Goal: Contribute content

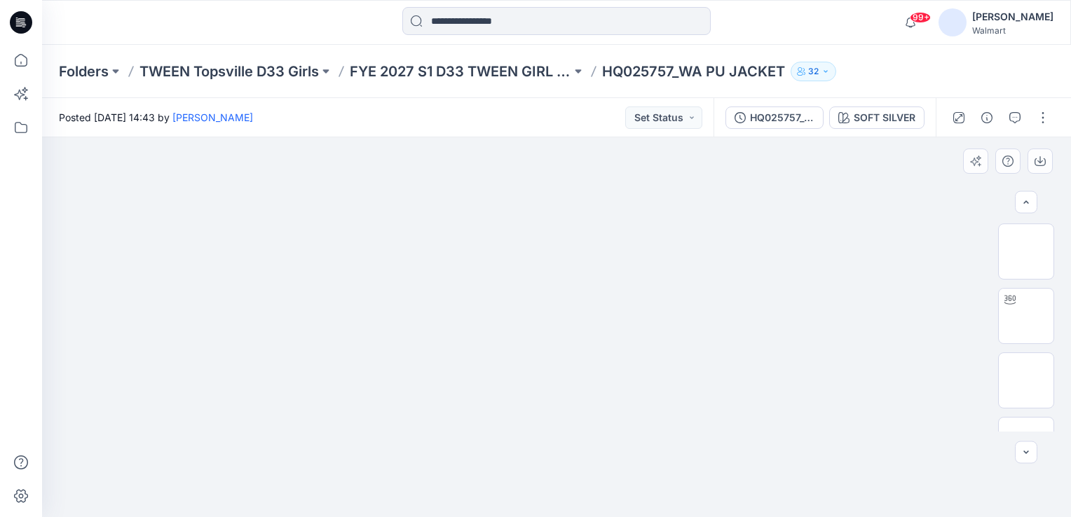
scroll to position [170, 0]
click at [528, 105] on div "Posted [DATE] 14:43 by [PERSON_NAME] Set Status" at bounding box center [377, 117] width 671 height 39
click at [1026, 252] on img at bounding box center [1026, 252] width 0 height 0
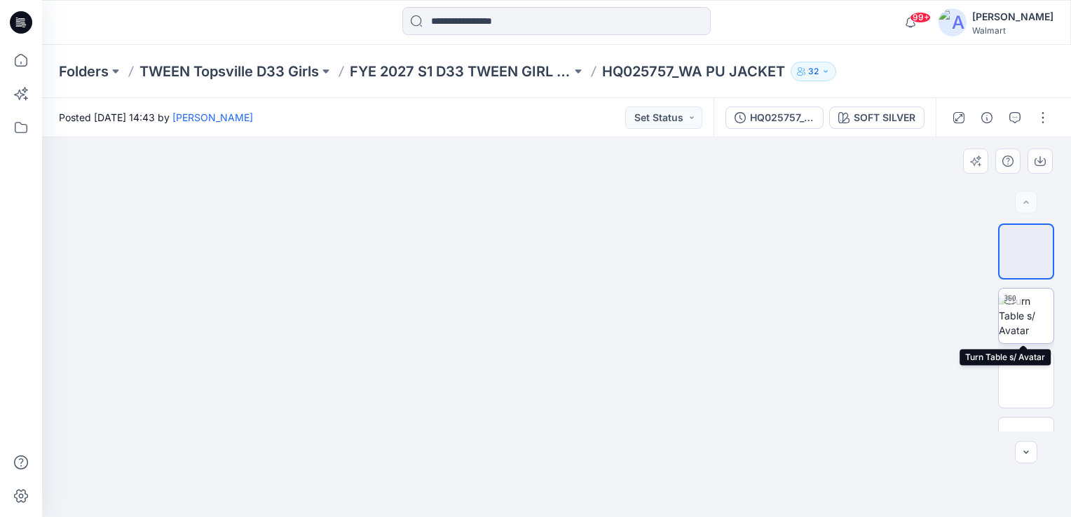
click at [1027, 303] on img at bounding box center [1025, 316] width 55 height 44
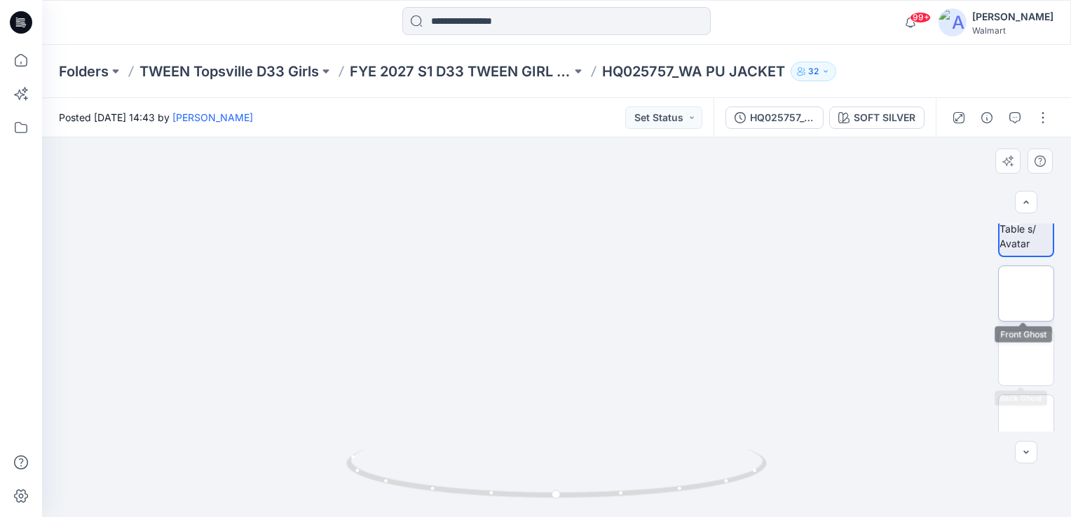
click at [1026, 294] on img at bounding box center [1026, 294] width 0 height 0
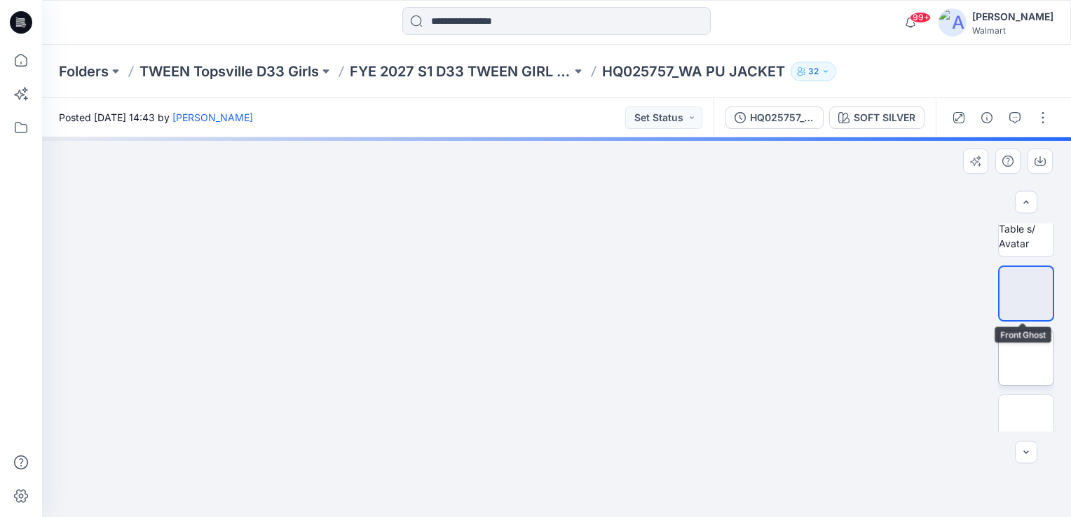
scroll to position [87, 0]
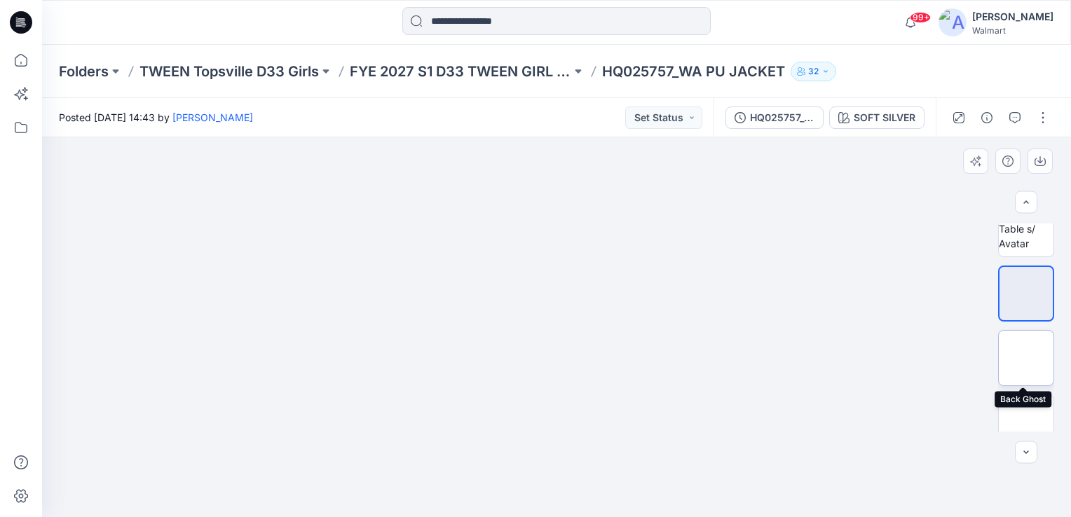
click at [1026, 358] on img at bounding box center [1026, 358] width 0 height 0
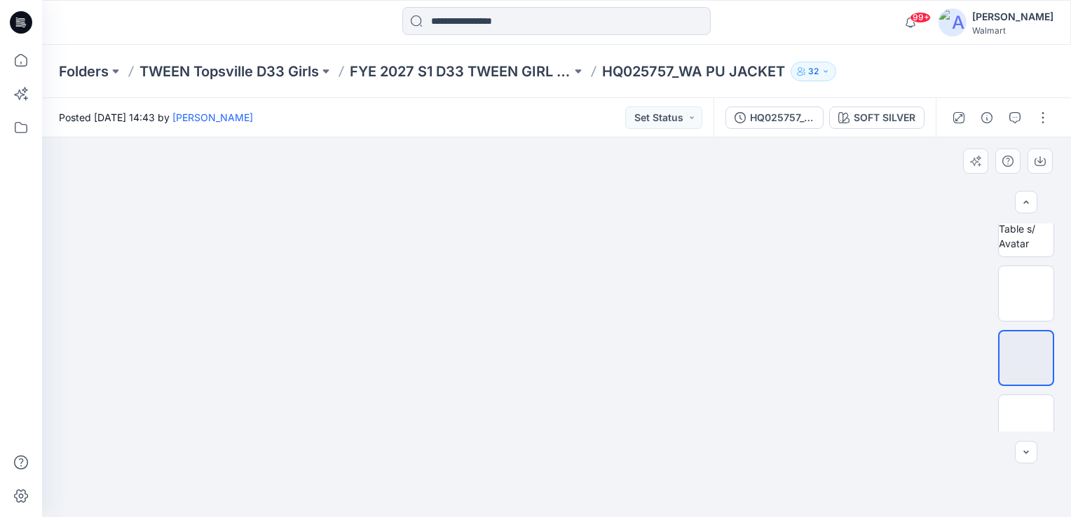
scroll to position [170, 0]
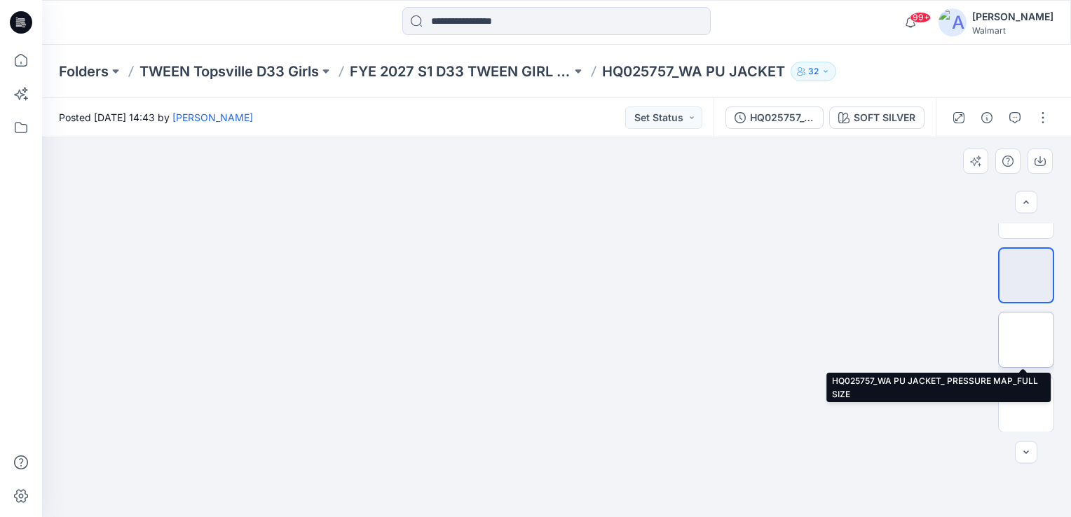
click at [1026, 340] on img at bounding box center [1026, 340] width 0 height 0
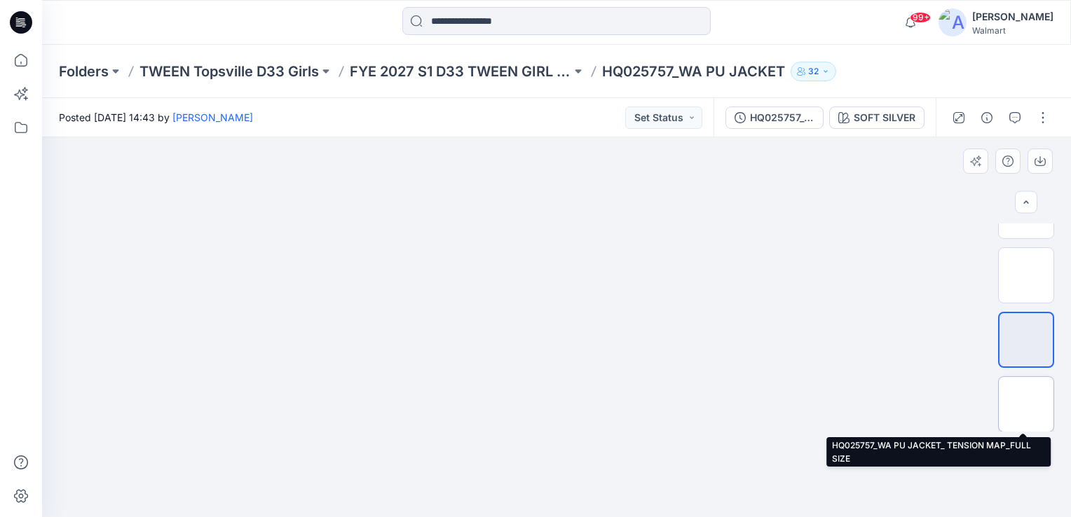
click at [1026, 404] on img at bounding box center [1026, 404] width 0 height 0
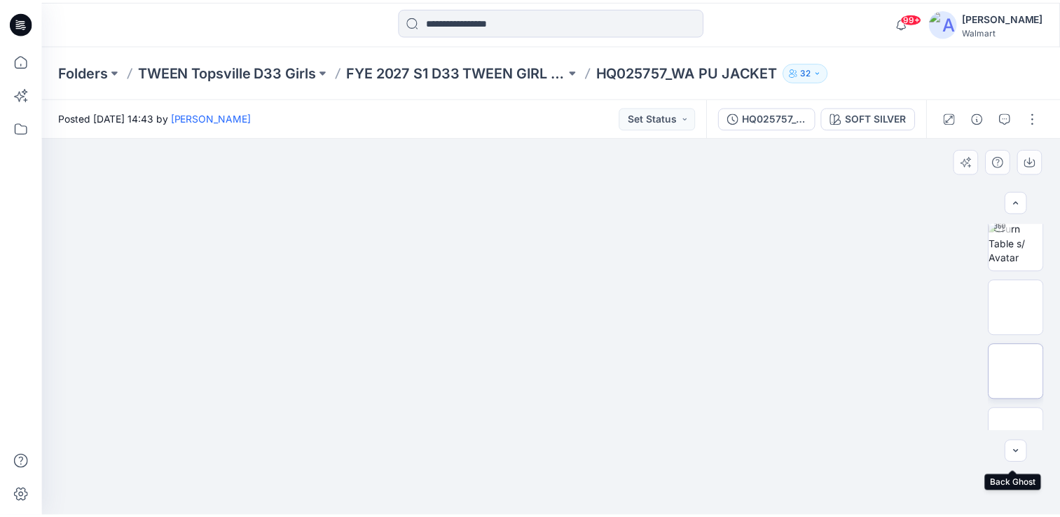
scroll to position [0, 0]
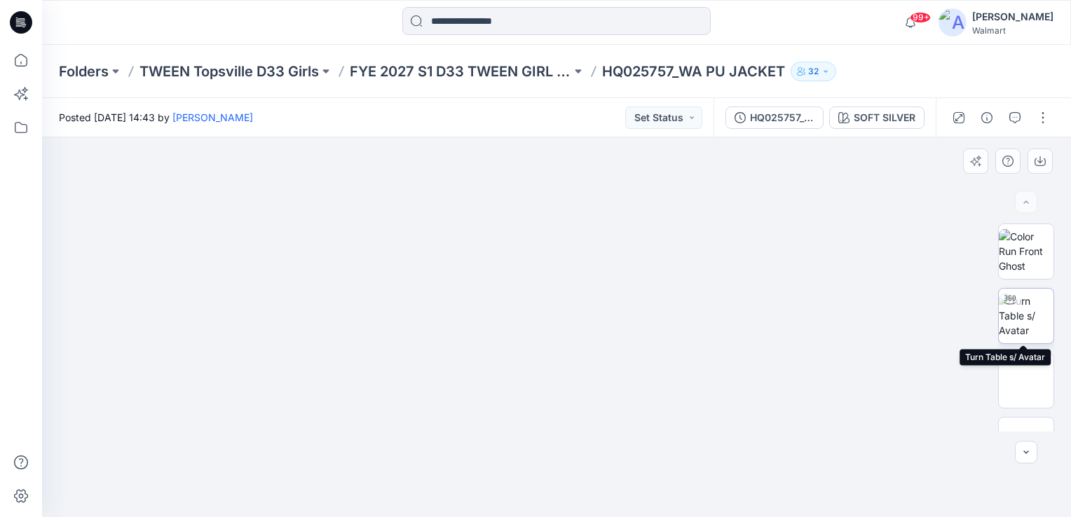
click at [1025, 318] on img at bounding box center [1025, 316] width 55 height 44
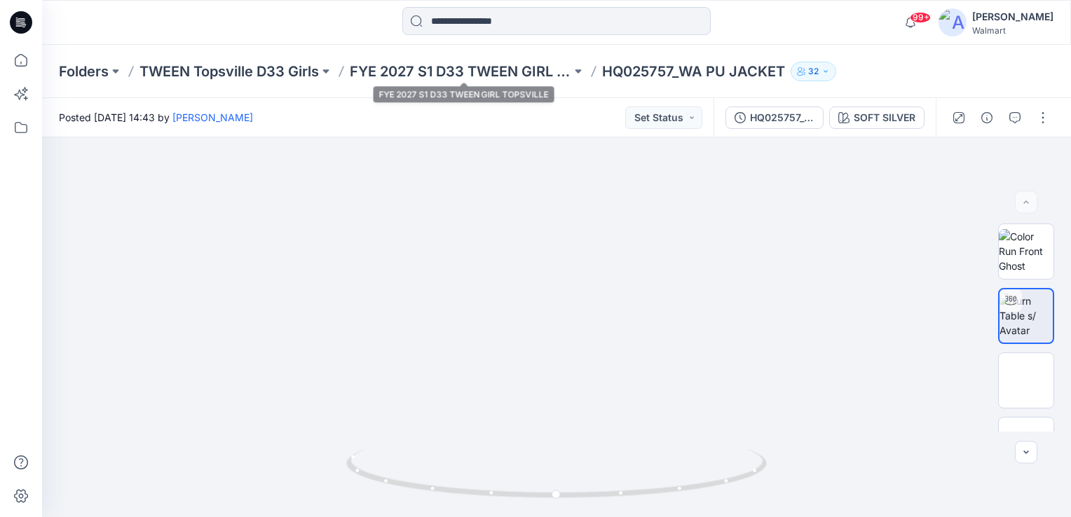
click at [523, 60] on div "Folders TWEEN Topsville D33 Girls FYE 2027 S1 D33 TWEEN GIRL TOPSVILLE HQ025757…" at bounding box center [556, 71] width 1029 height 53
click at [228, 69] on p "TWEEN Topsville D33 Girls" at bounding box center [228, 72] width 179 height 20
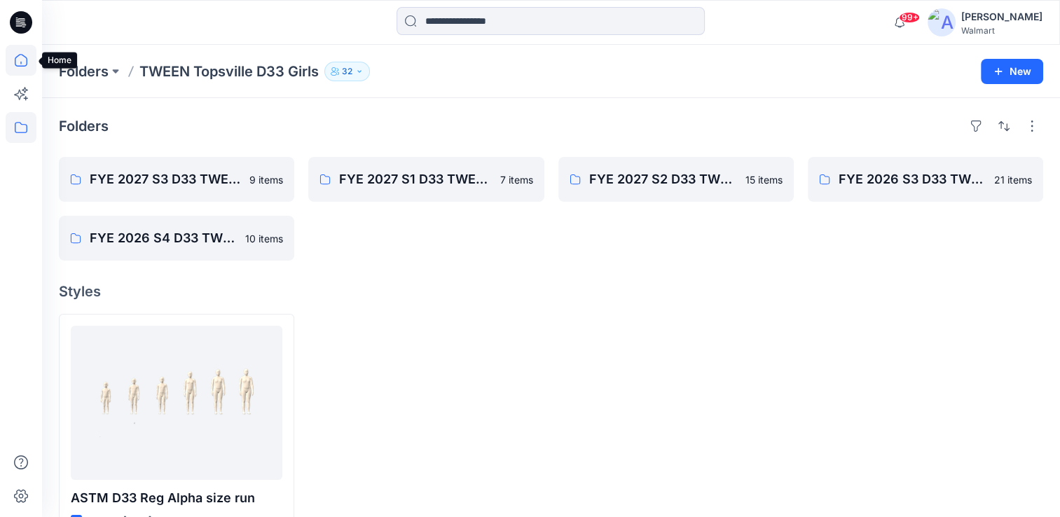
click at [23, 56] on icon at bounding box center [21, 60] width 13 height 13
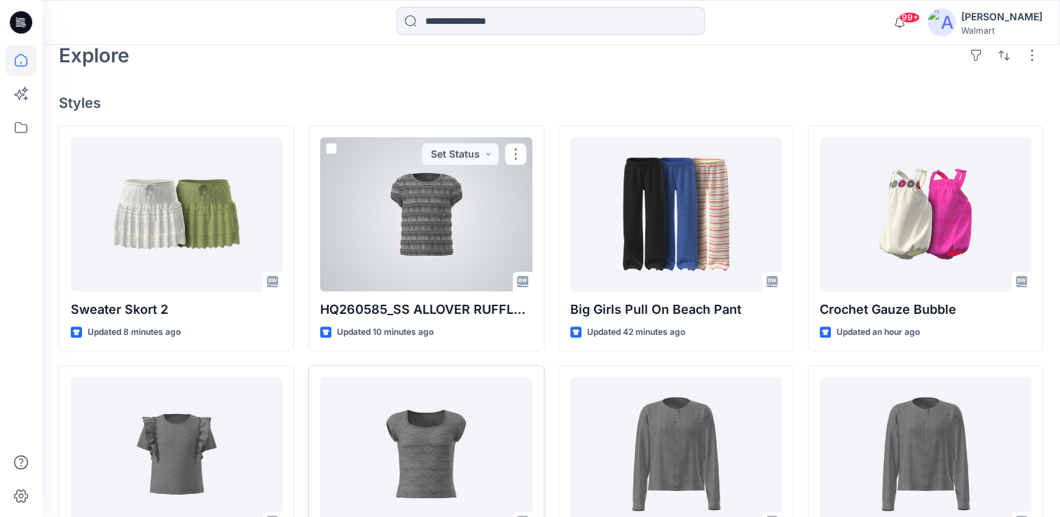
scroll to position [420, 0]
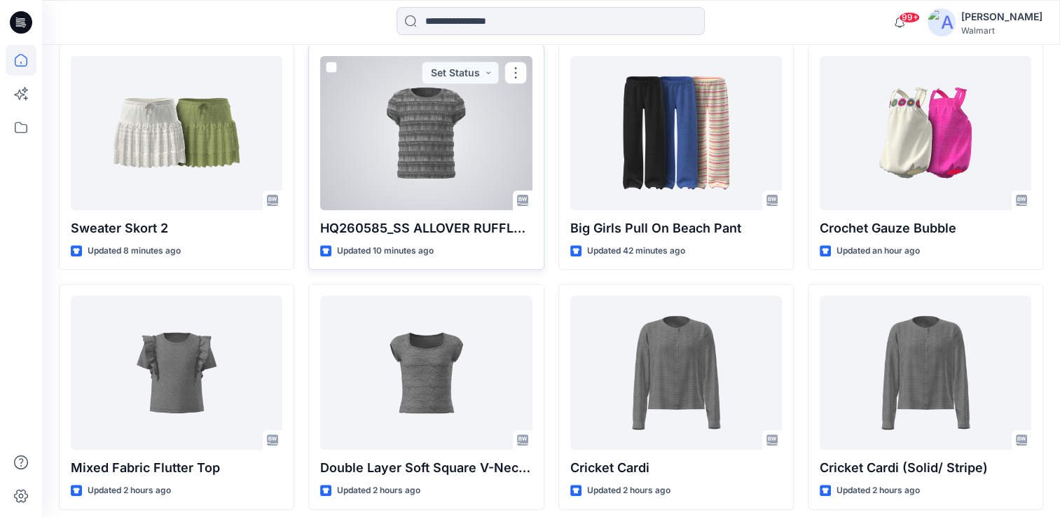
click at [439, 138] on div at bounding box center [426, 133] width 212 height 154
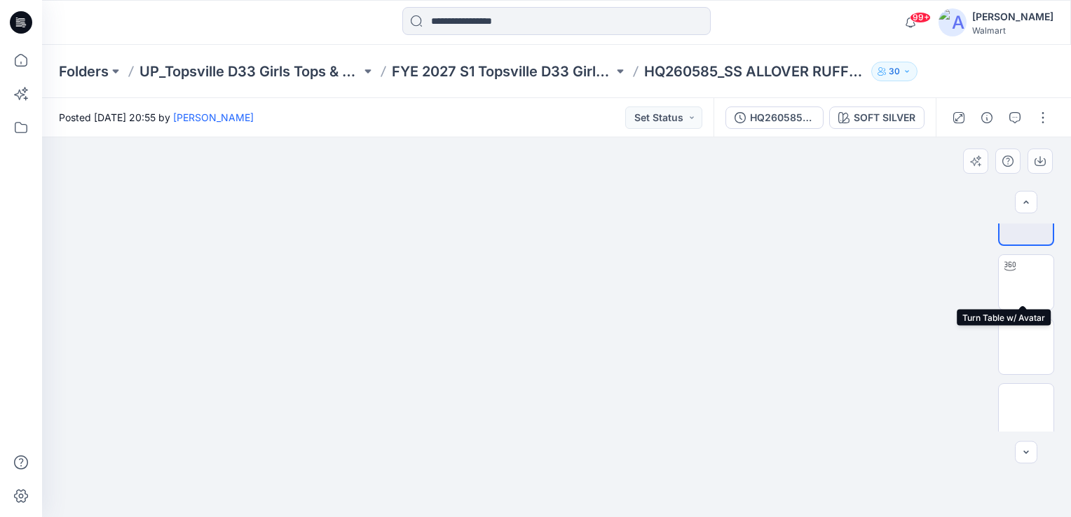
scroll to position [41, 0]
click at [1043, 118] on button "button" at bounding box center [1042, 118] width 22 height 22
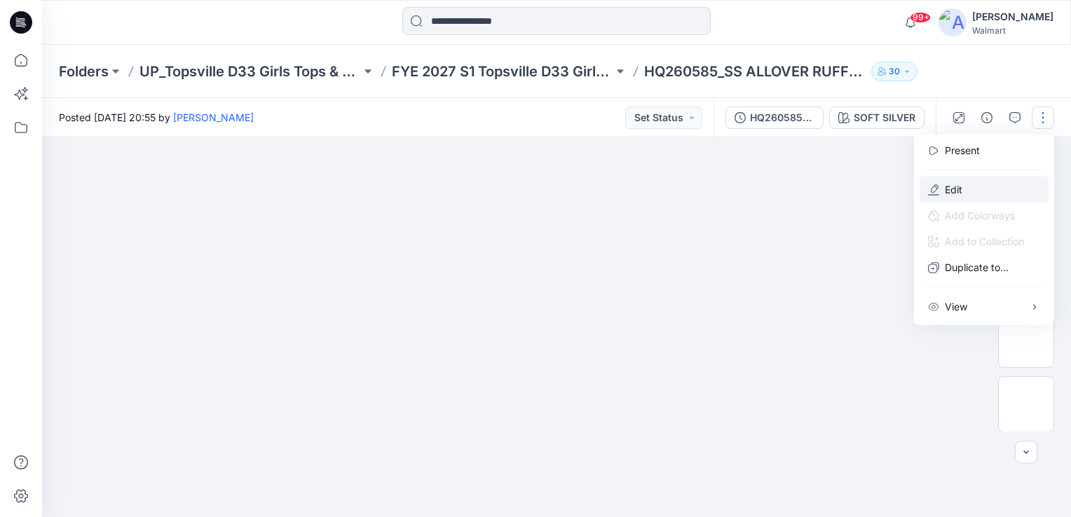
click at [938, 186] on icon "button" at bounding box center [935, 188] width 8 height 8
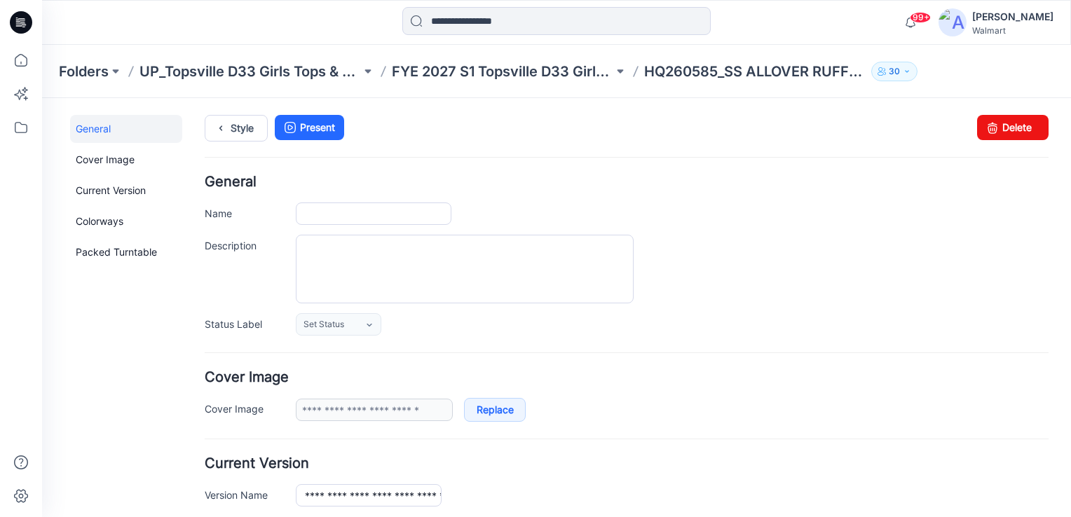
type input "**********"
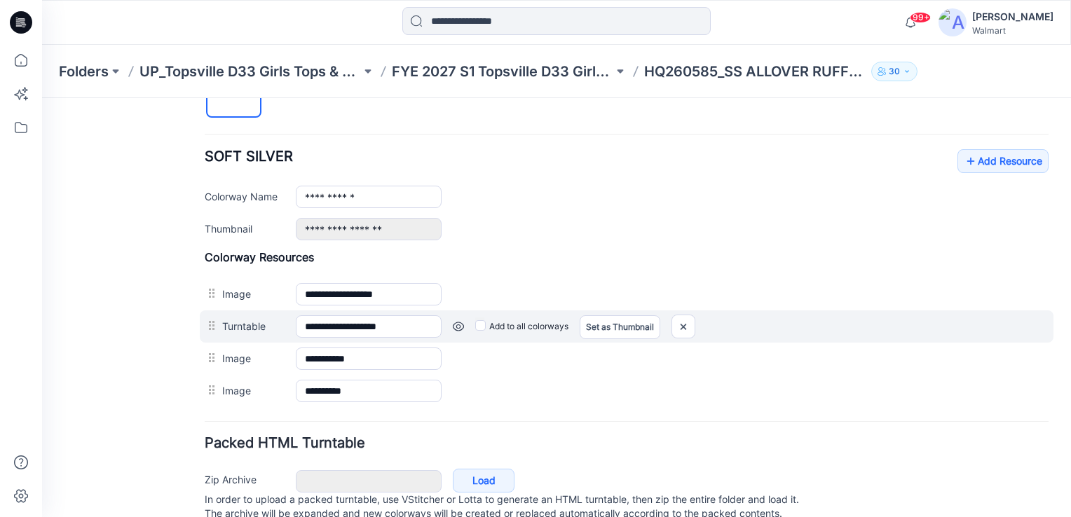
scroll to position [486, 0]
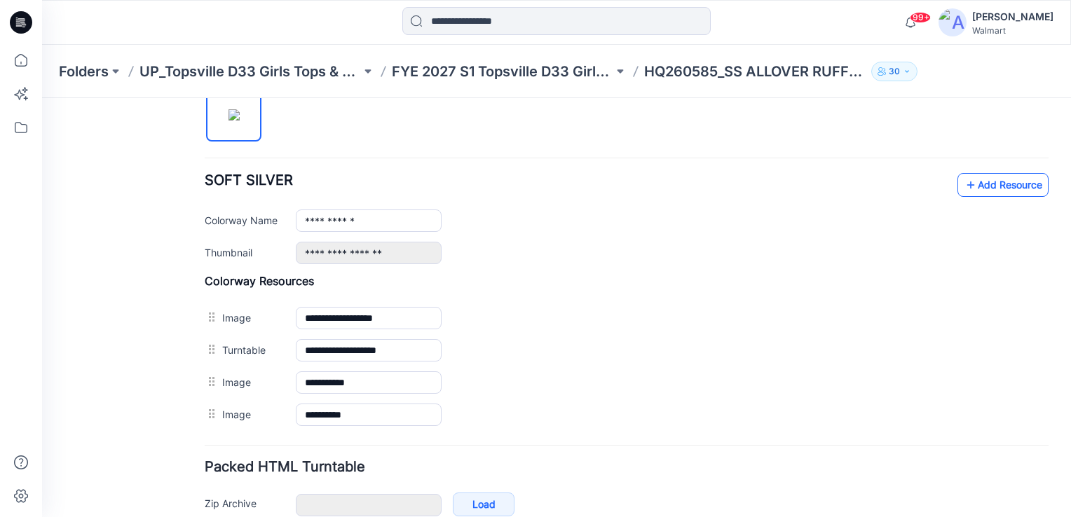
click at [978, 184] on link "Add Resource" at bounding box center [1002, 185] width 91 height 24
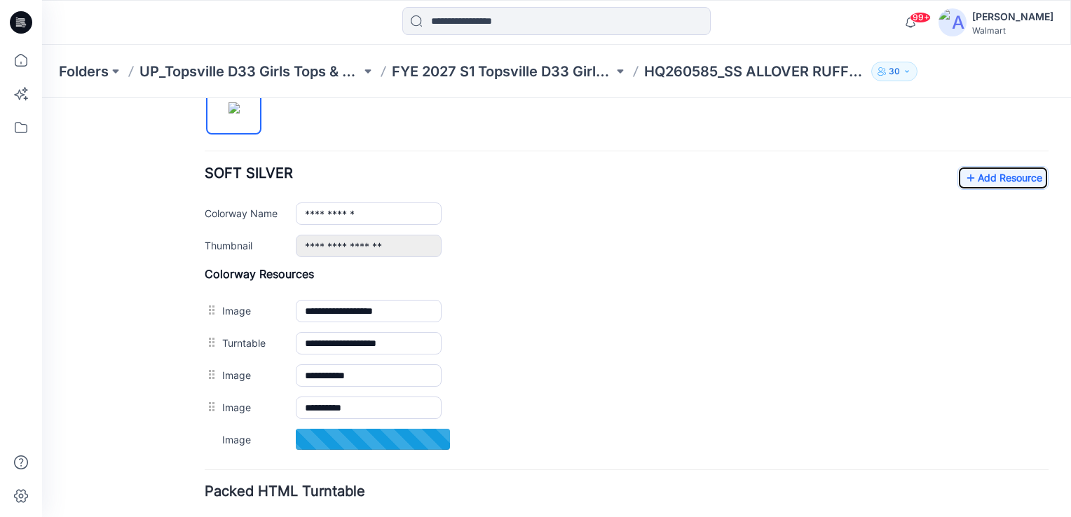
scroll to position [448, 0]
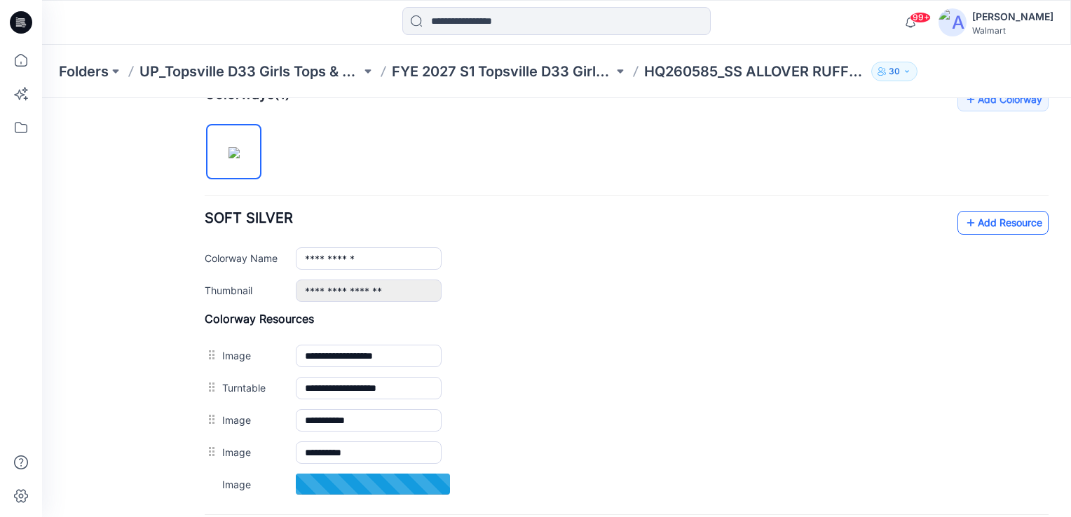
click at [981, 222] on link "Add Resource" at bounding box center [1002, 223] width 91 height 24
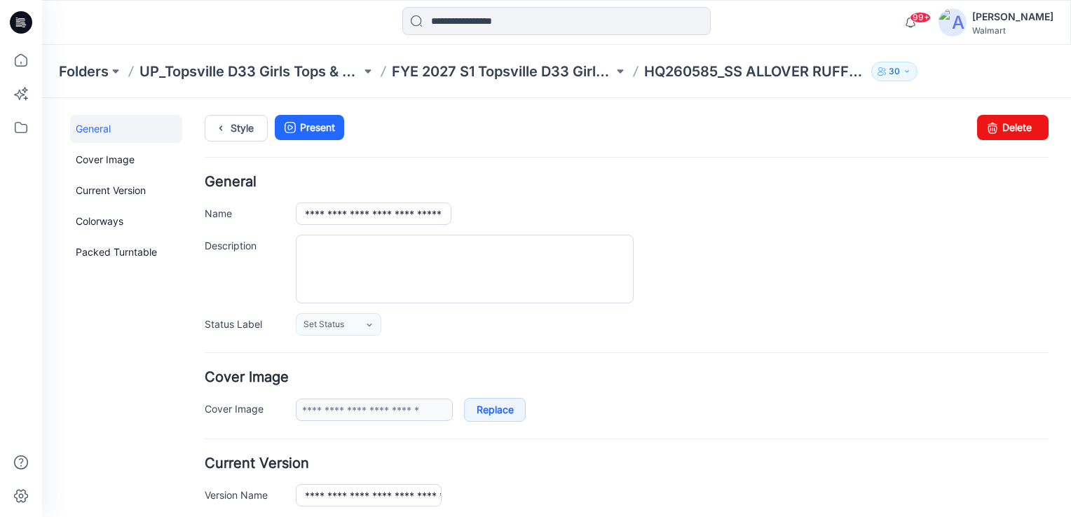
scroll to position [0, 0]
click at [224, 134] on icon at bounding box center [221, 128] width 20 height 25
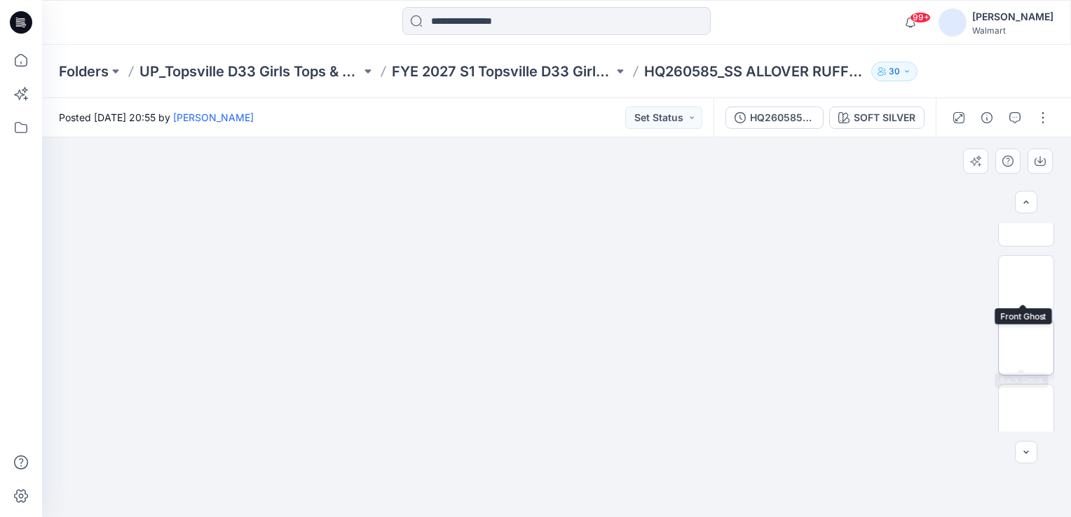
scroll to position [105, 0]
click at [825, 194] on div at bounding box center [556, 327] width 1029 height 380
